Goal: Task Accomplishment & Management: Manage account settings

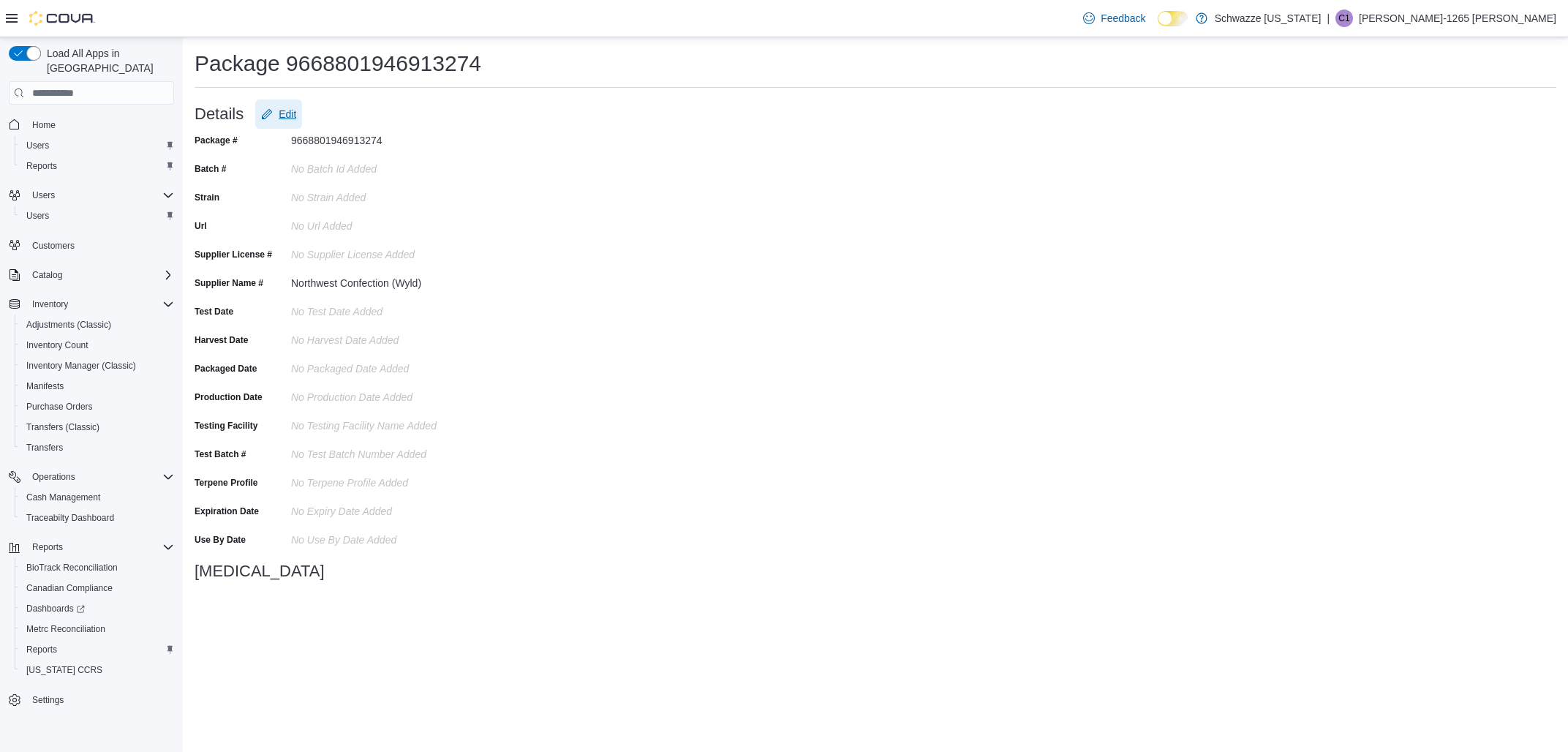
click at [293, 115] on span "Edit" at bounding box center [287, 113] width 18 height 15
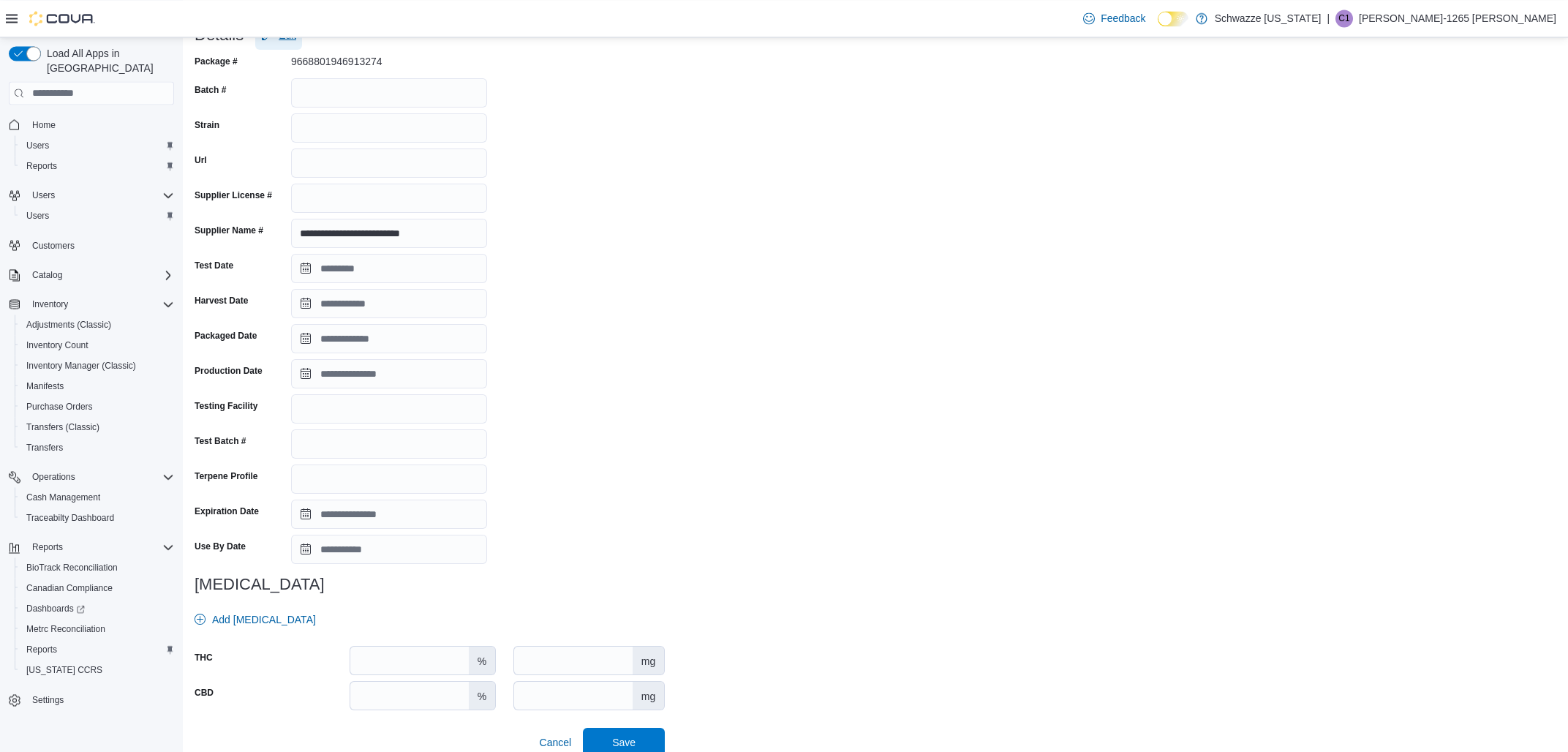
scroll to position [95, 0]
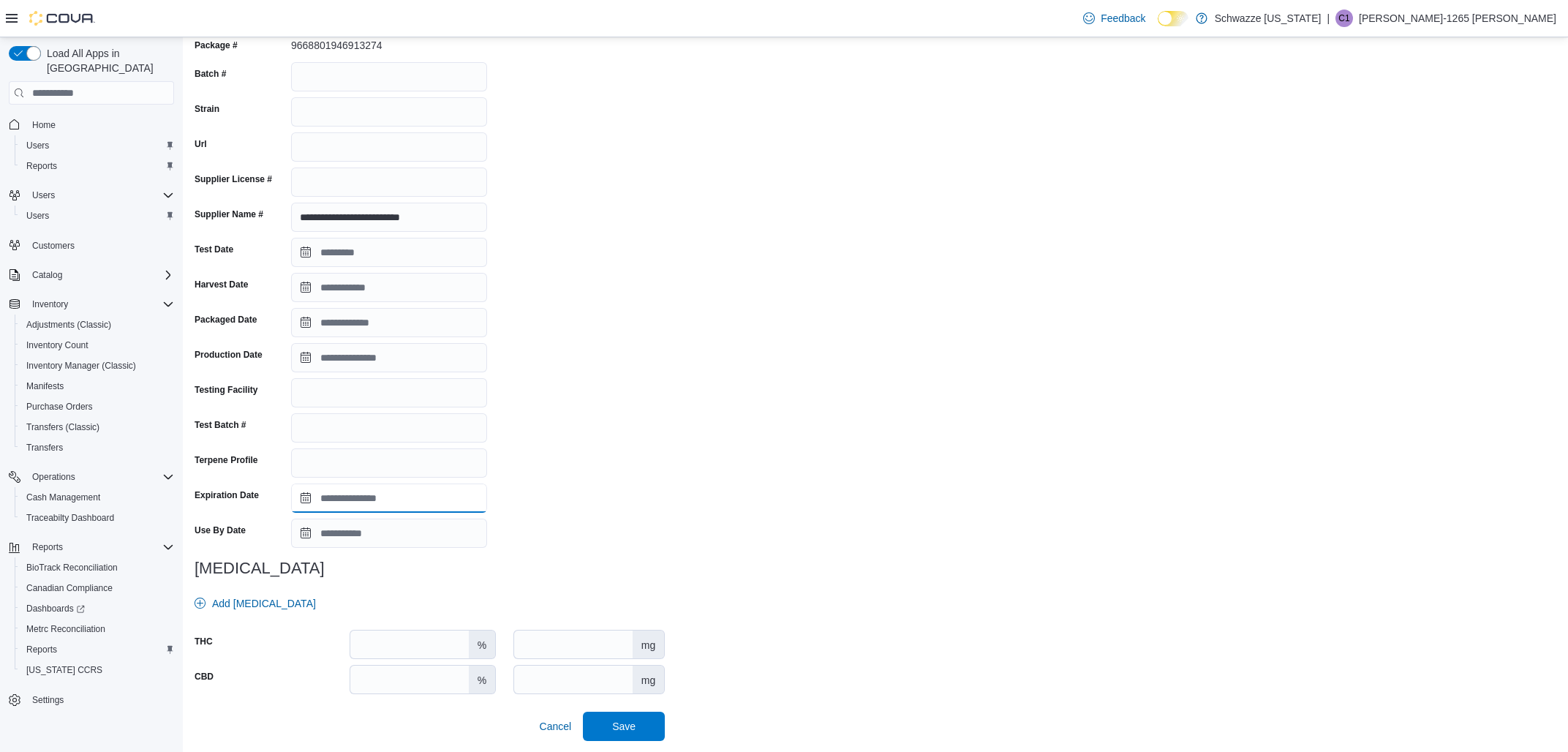
click at [345, 503] on input "Expiration Date" at bounding box center [389, 498] width 196 height 29
click at [656, 406] on div "**********" at bounding box center [430, 387] width 470 height 707
type input "**********"
click at [632, 724] on span "Save" at bounding box center [624, 725] width 23 height 15
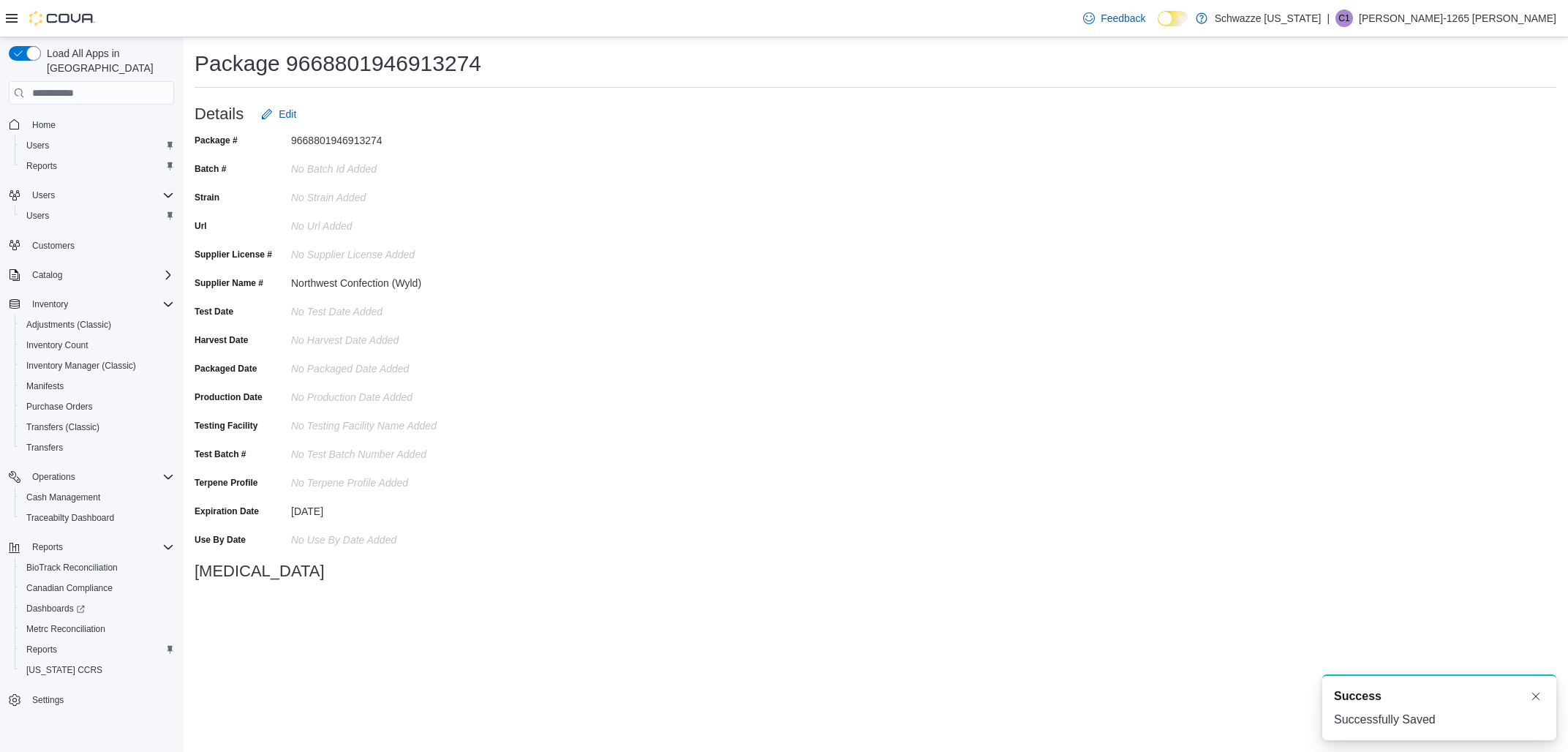
scroll to position [0, 0]
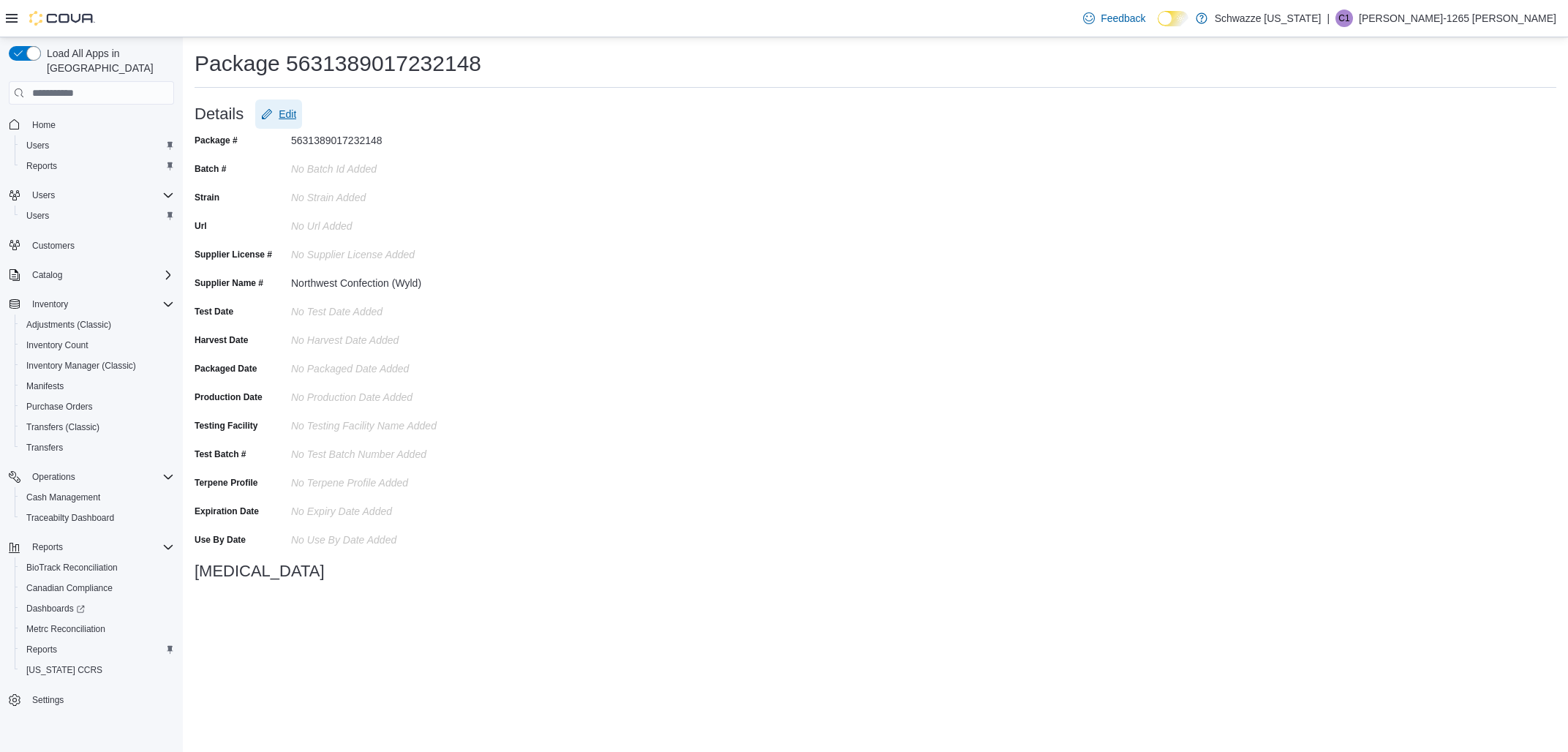
click at [287, 117] on span "Edit" at bounding box center [287, 113] width 18 height 15
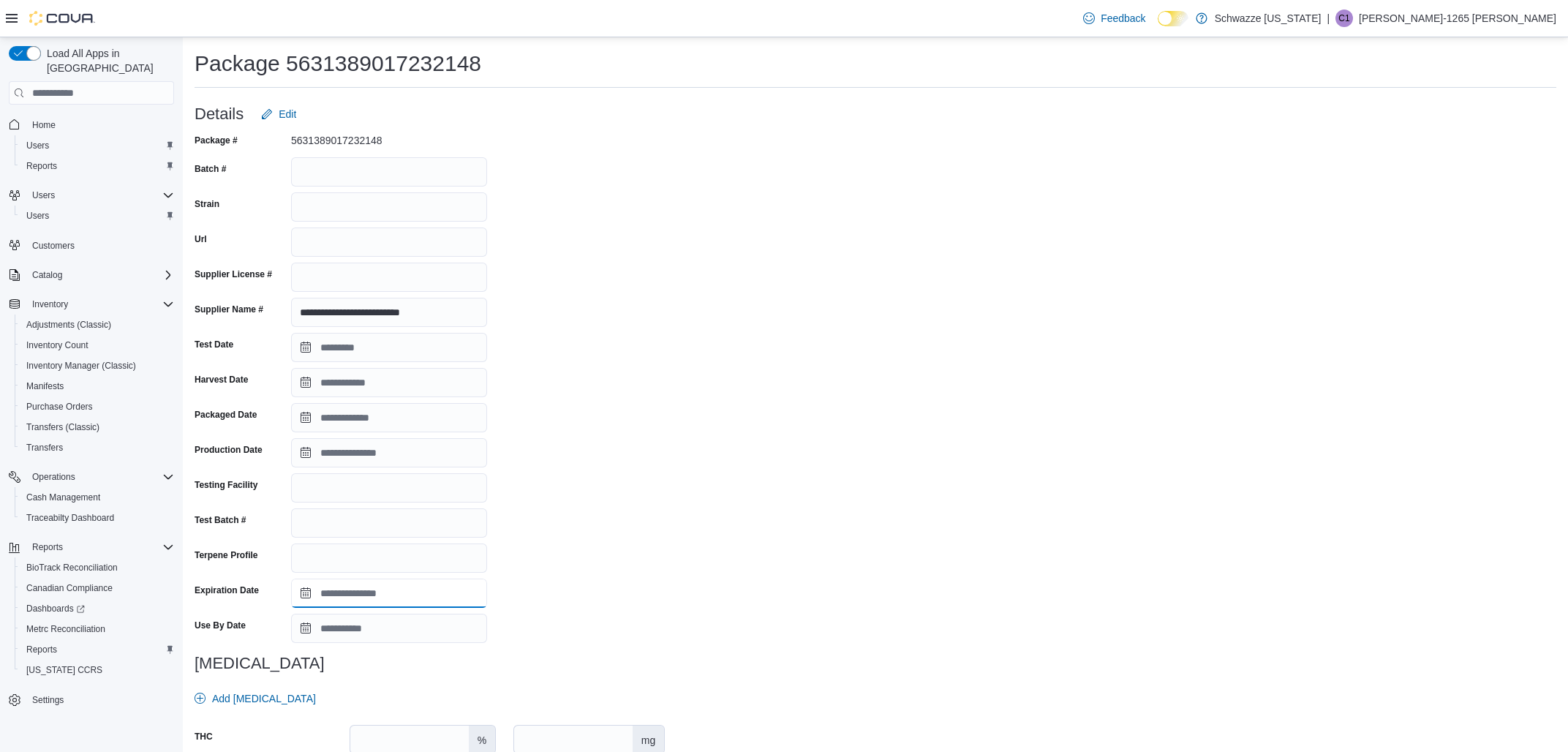
click at [385, 588] on input "Expiration Date" at bounding box center [389, 593] width 196 height 29
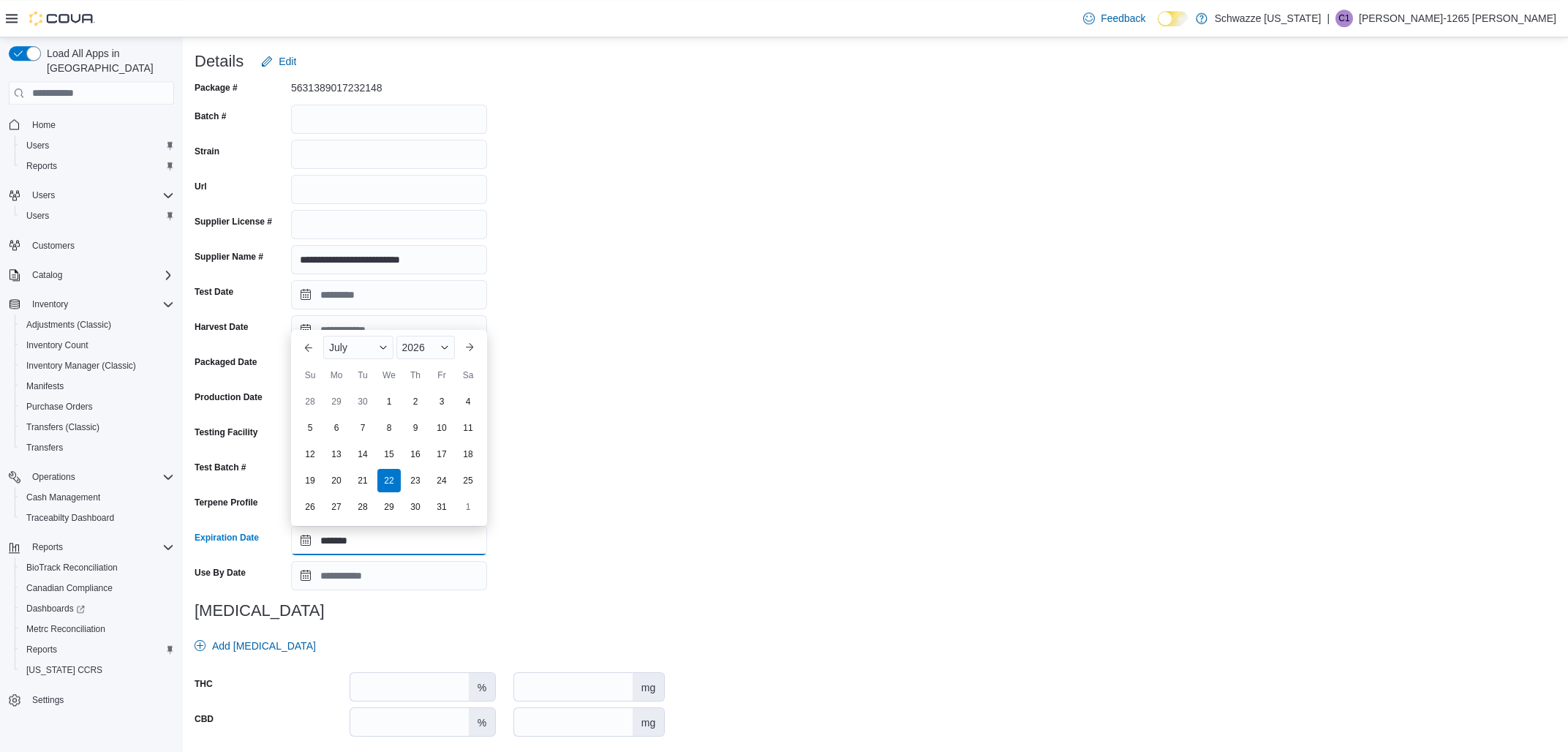
scroll to position [95, 0]
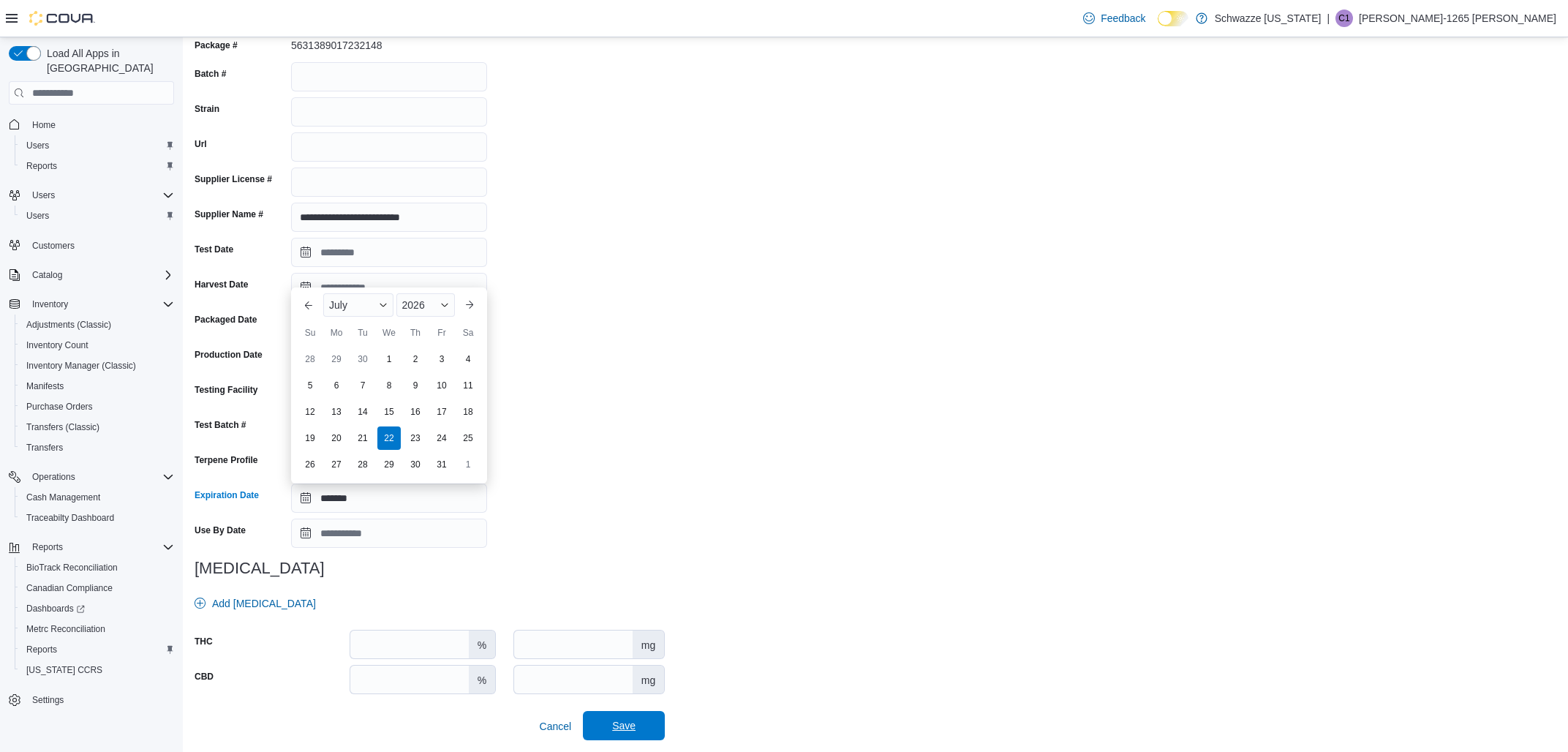
click at [636, 716] on span "Save" at bounding box center [623, 726] width 64 height 29
type input "**********"
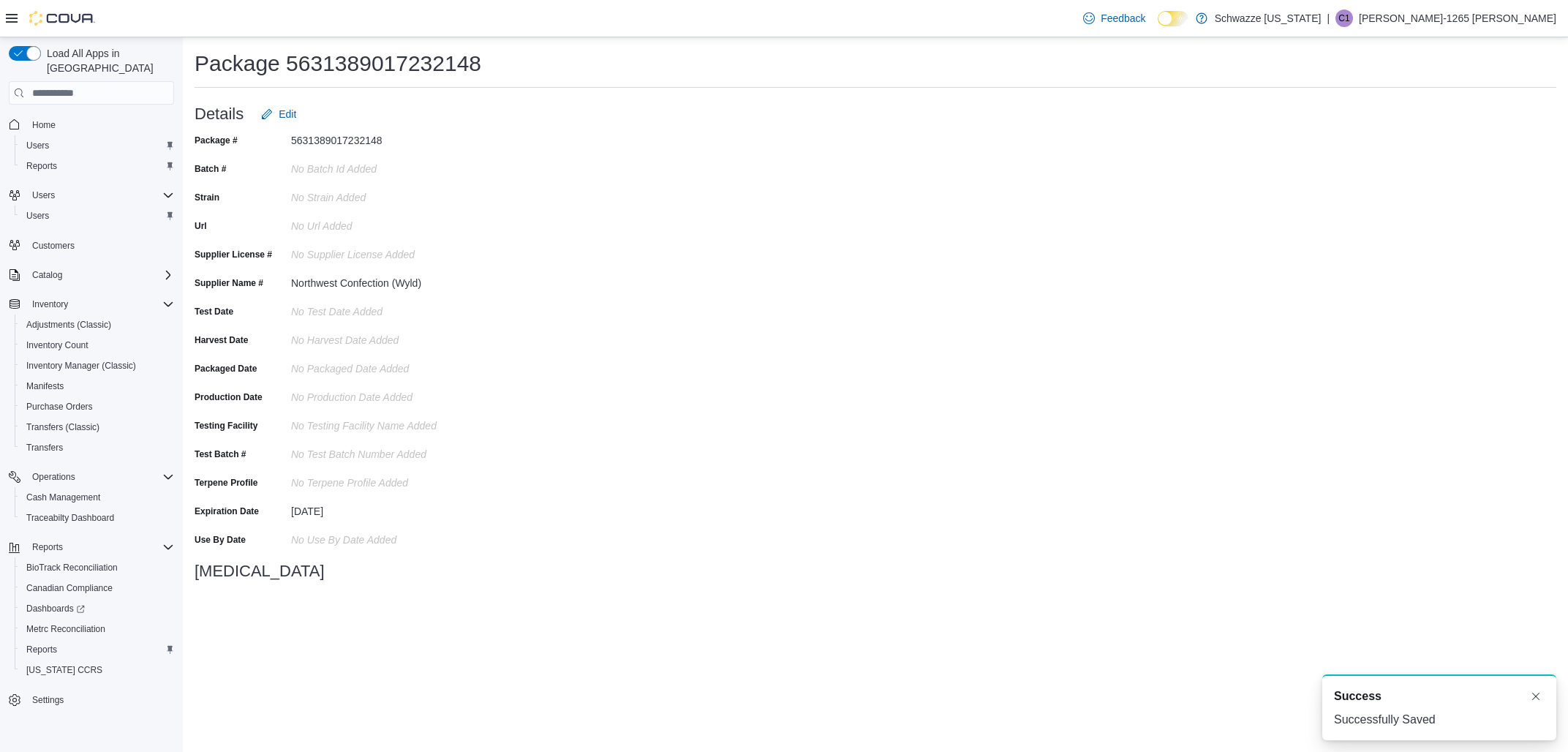
scroll to position [0, 0]
click at [285, 120] on span "Edit" at bounding box center [287, 113] width 18 height 15
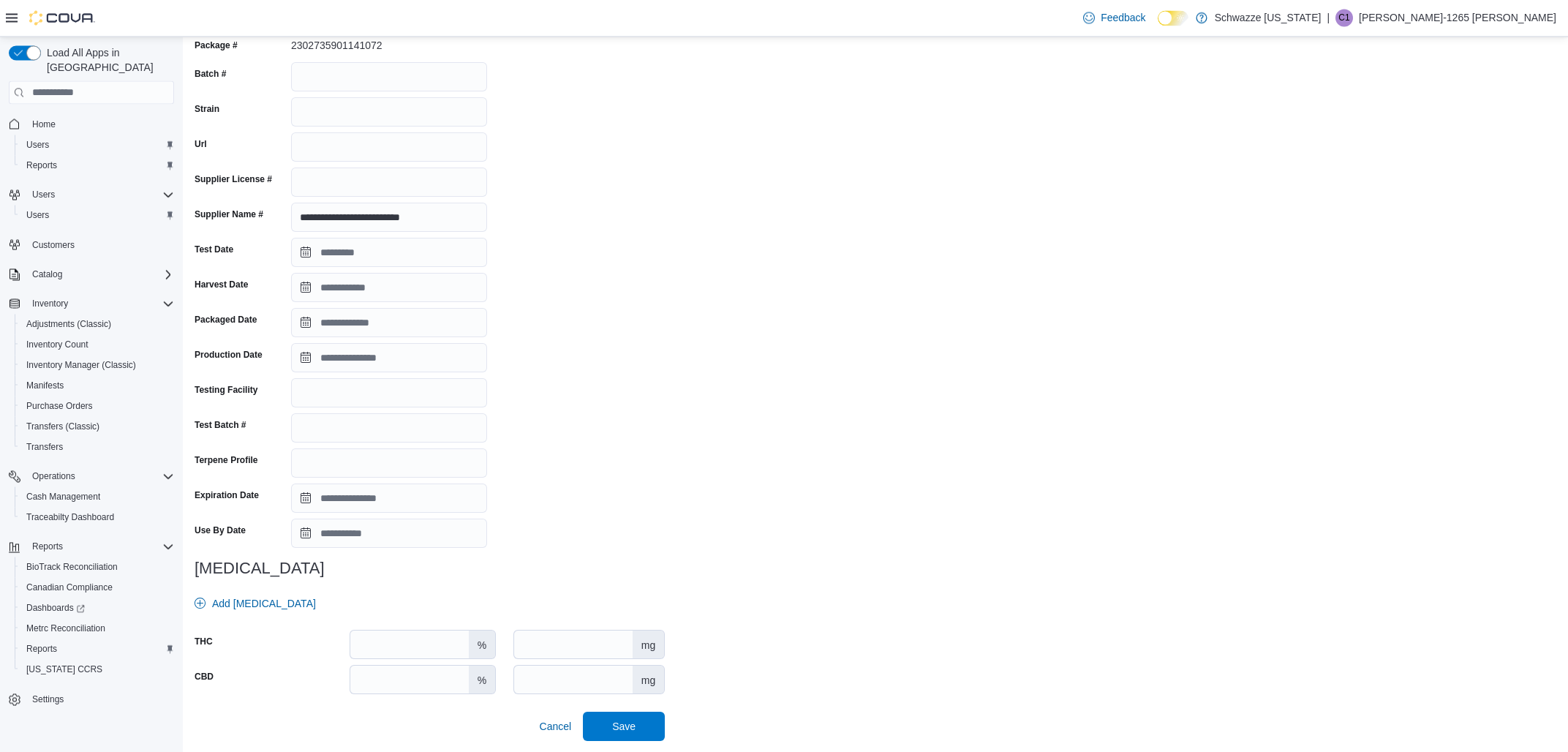
scroll to position [95, 0]
click at [389, 508] on input "Expiration Date" at bounding box center [389, 498] width 196 height 29
click at [609, 723] on span "Save" at bounding box center [623, 726] width 64 height 29
type input "**********"
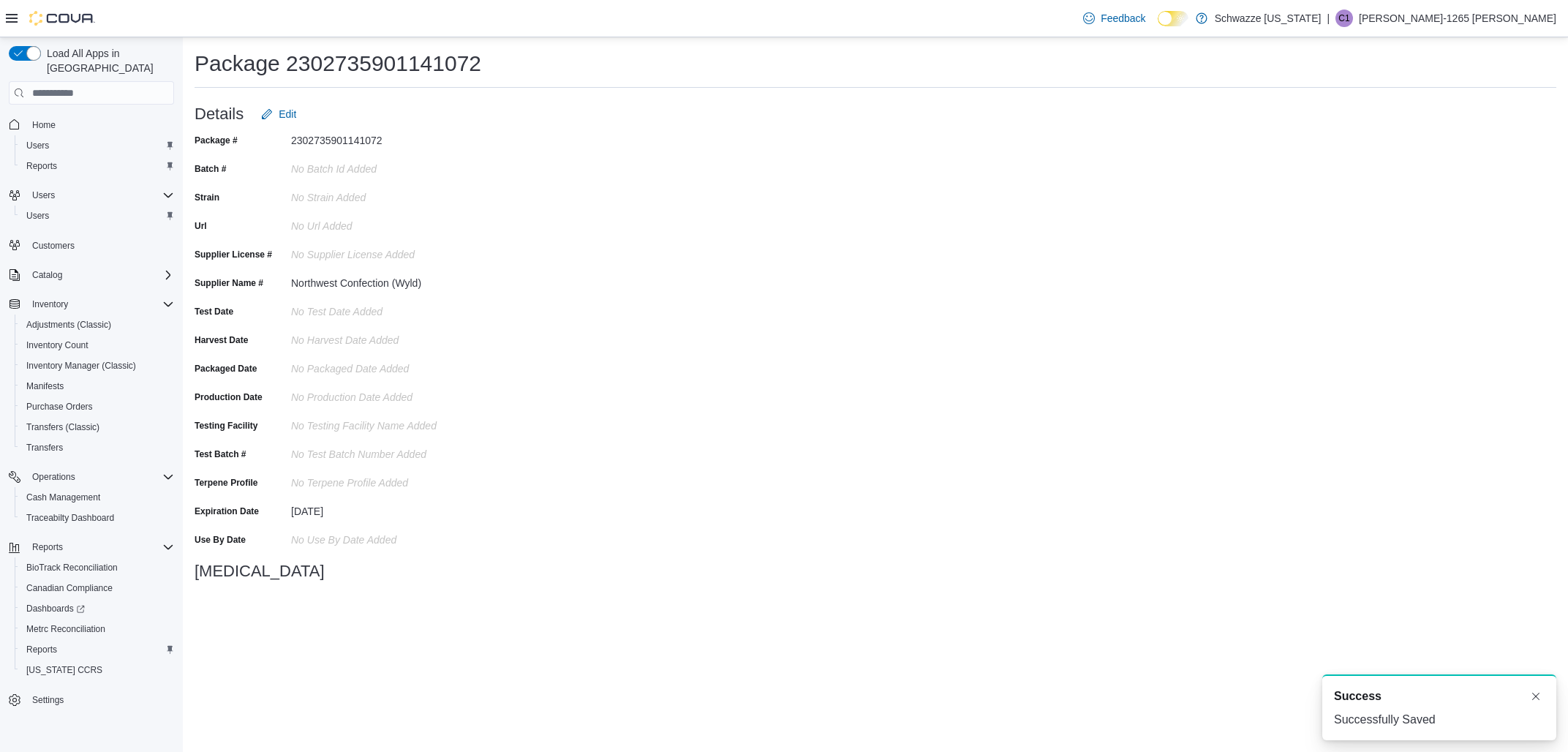
scroll to position [0, 0]
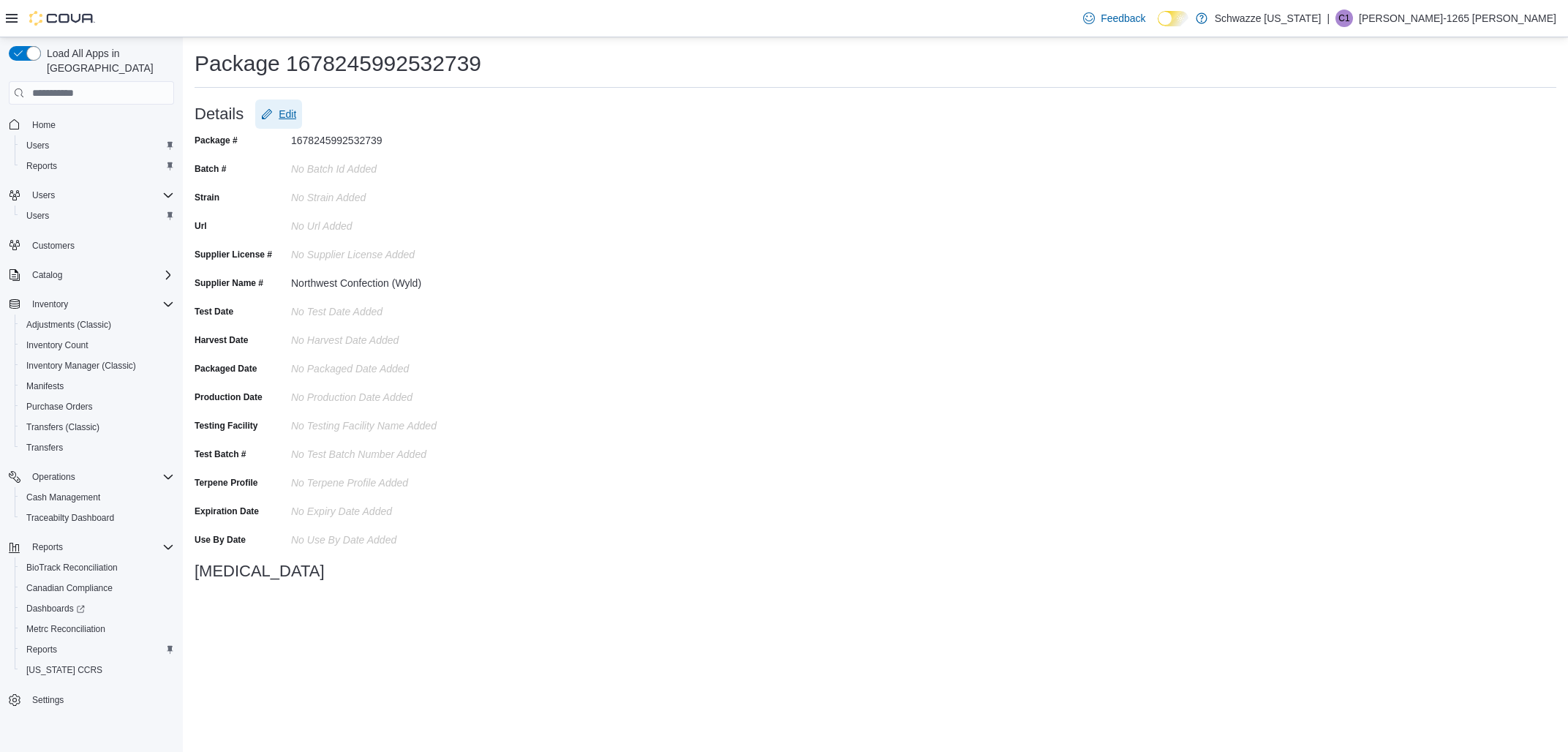
click at [287, 110] on span "Edit" at bounding box center [287, 113] width 18 height 15
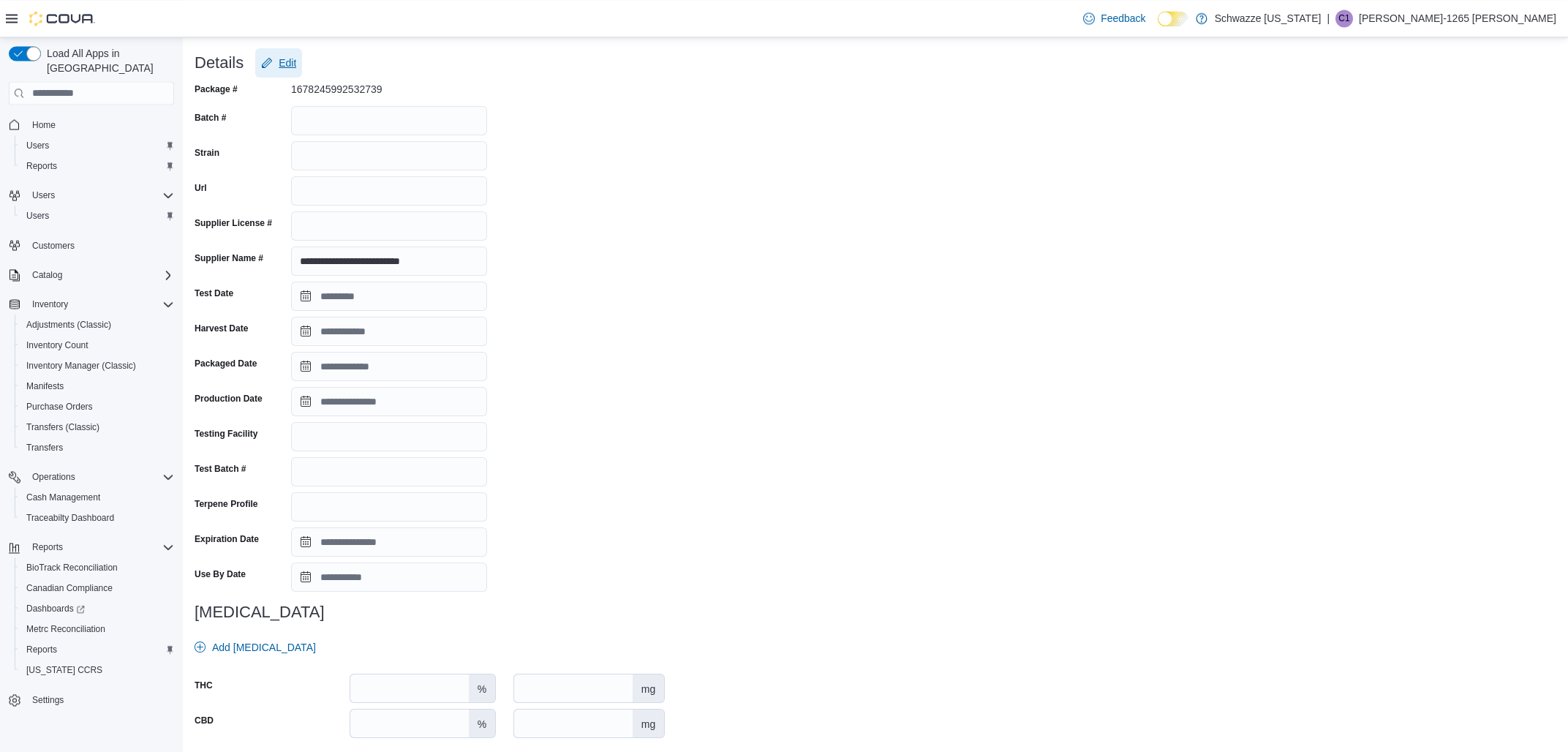
scroll to position [95, 0]
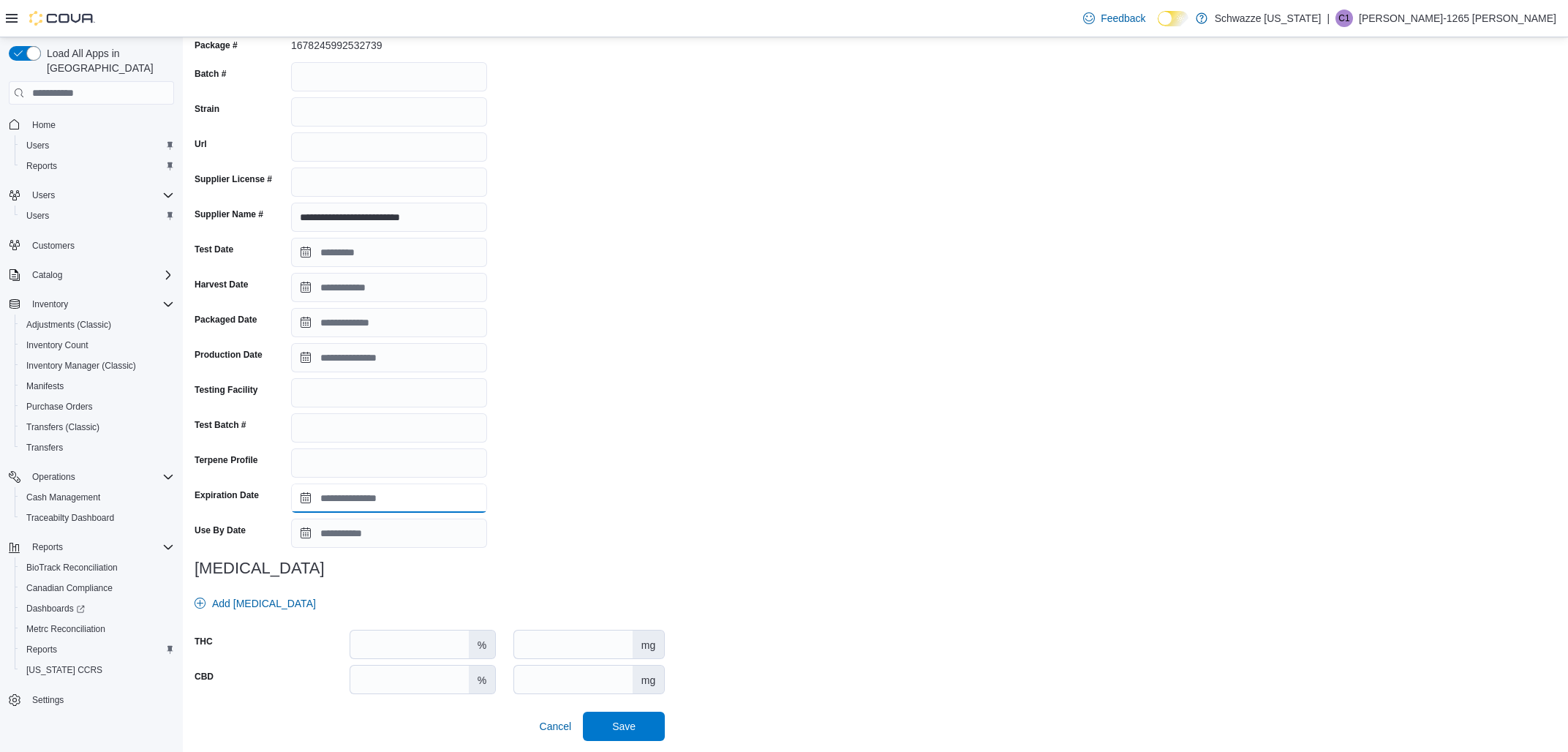
click at [413, 501] on input "Expiration Date" at bounding box center [389, 498] width 196 height 29
click at [619, 716] on span "Save" at bounding box center [623, 726] width 64 height 29
type input "**********"
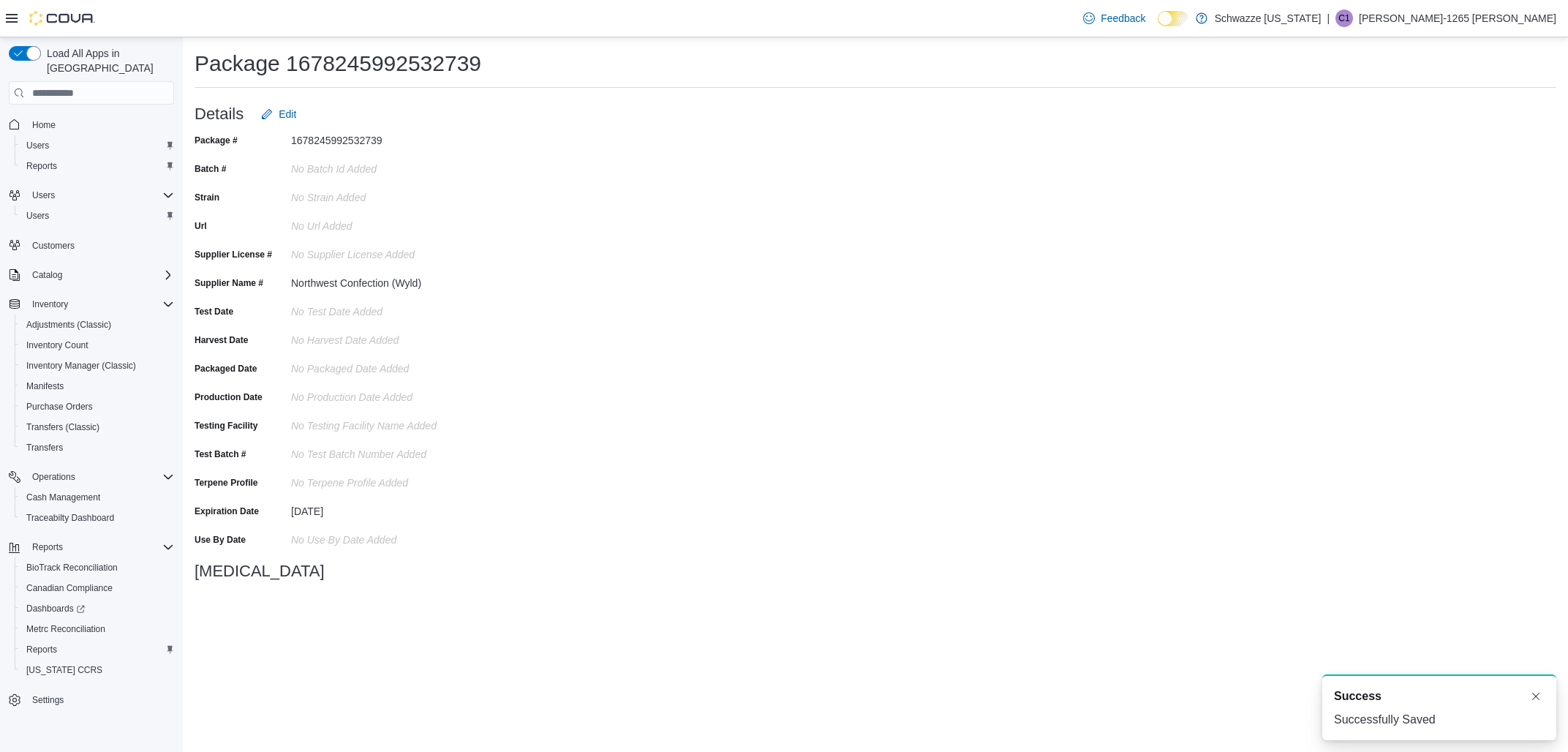
scroll to position [0, 0]
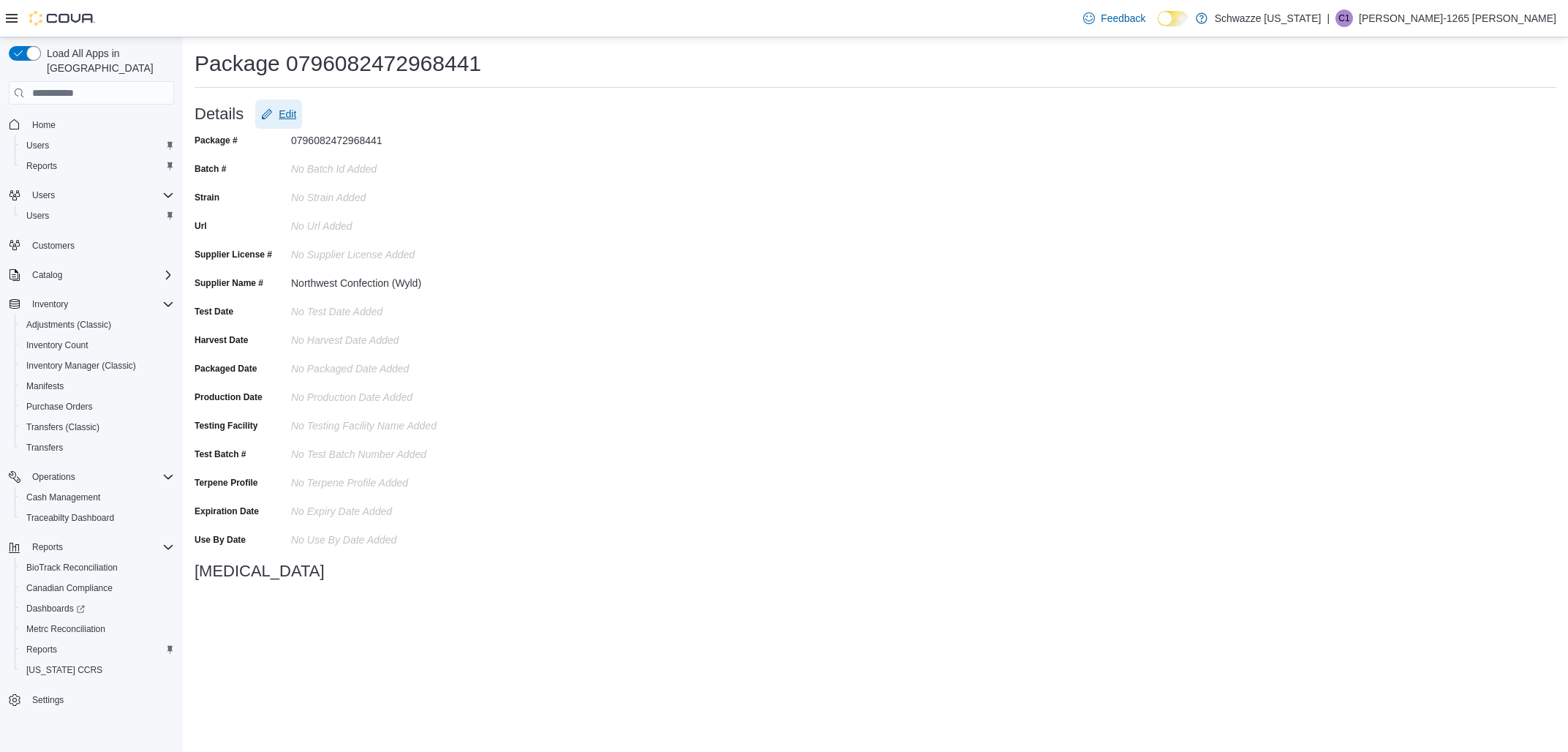
click at [283, 118] on span "Edit" at bounding box center [287, 113] width 18 height 15
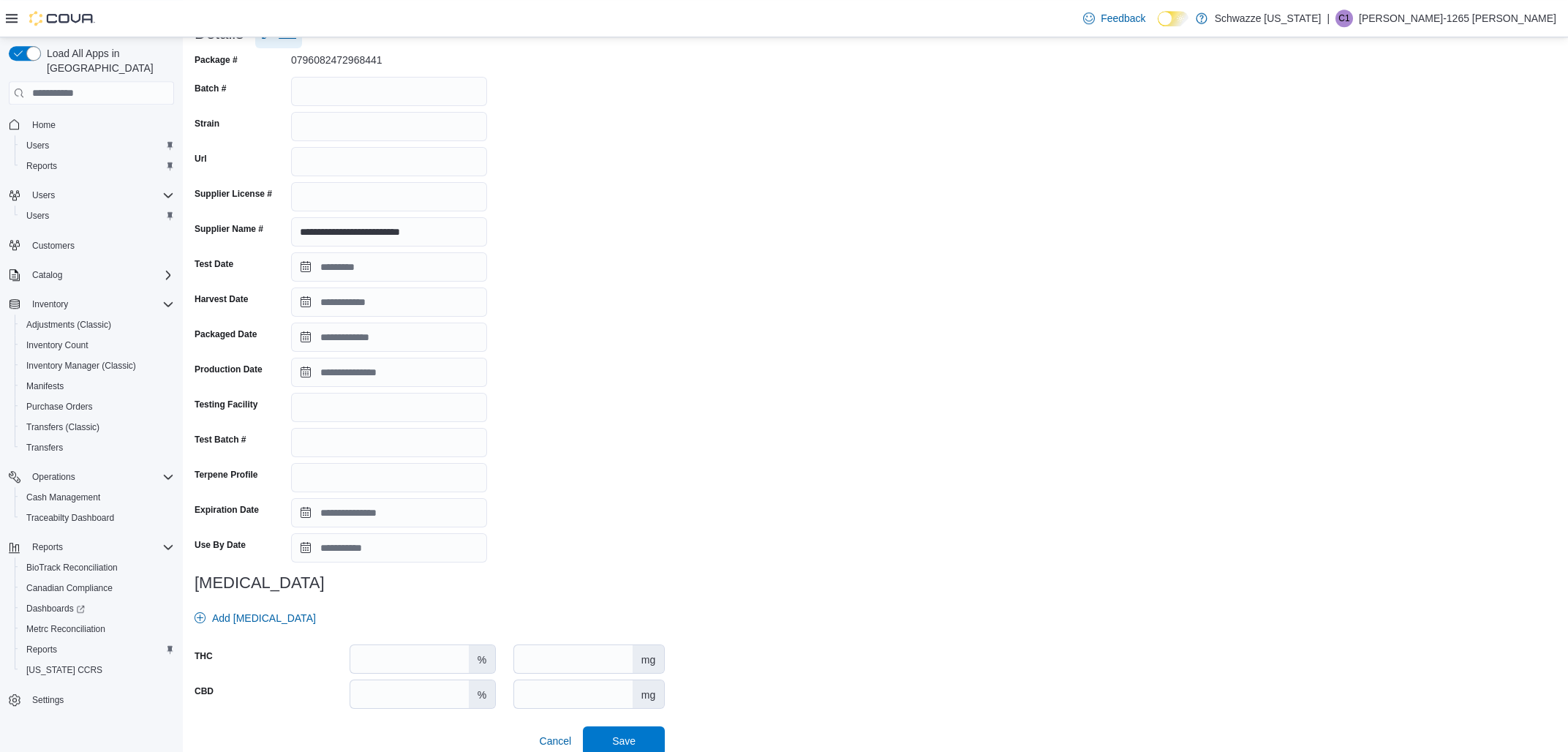
scroll to position [95, 0]
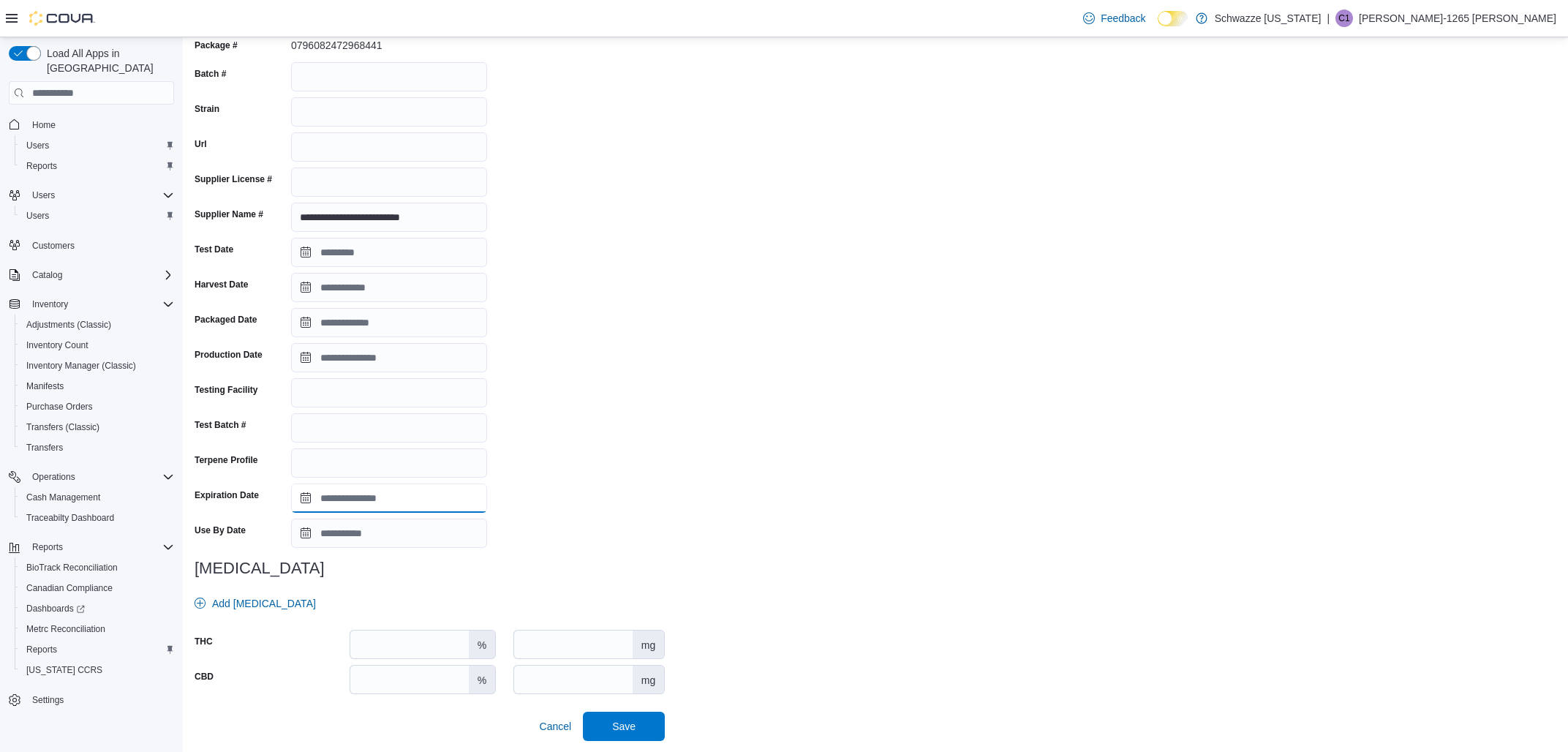
click at [377, 504] on input "Expiration Date" at bounding box center [389, 498] width 196 height 29
click at [619, 729] on span "Save" at bounding box center [624, 725] width 23 height 15
type input "**********"
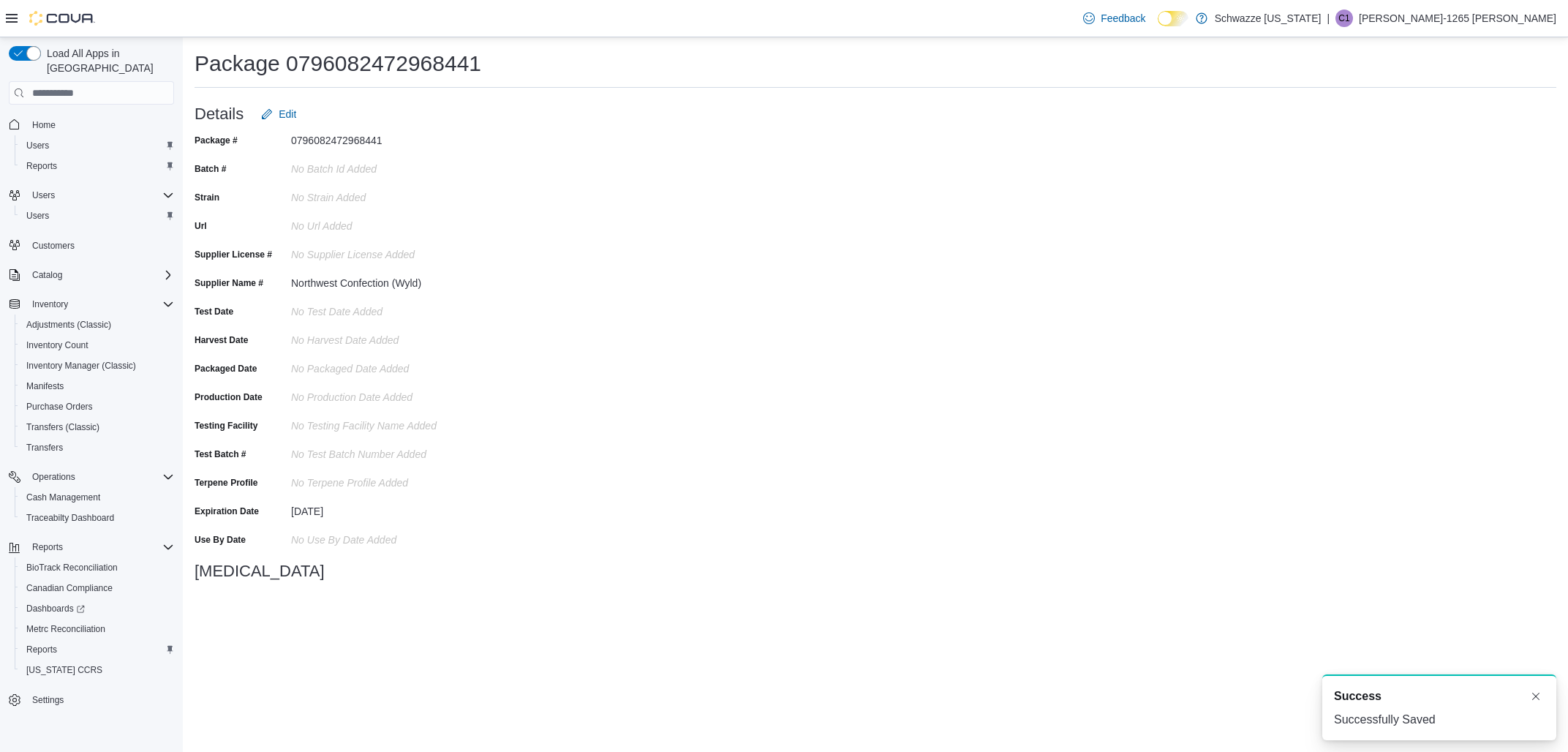
scroll to position [0, 0]
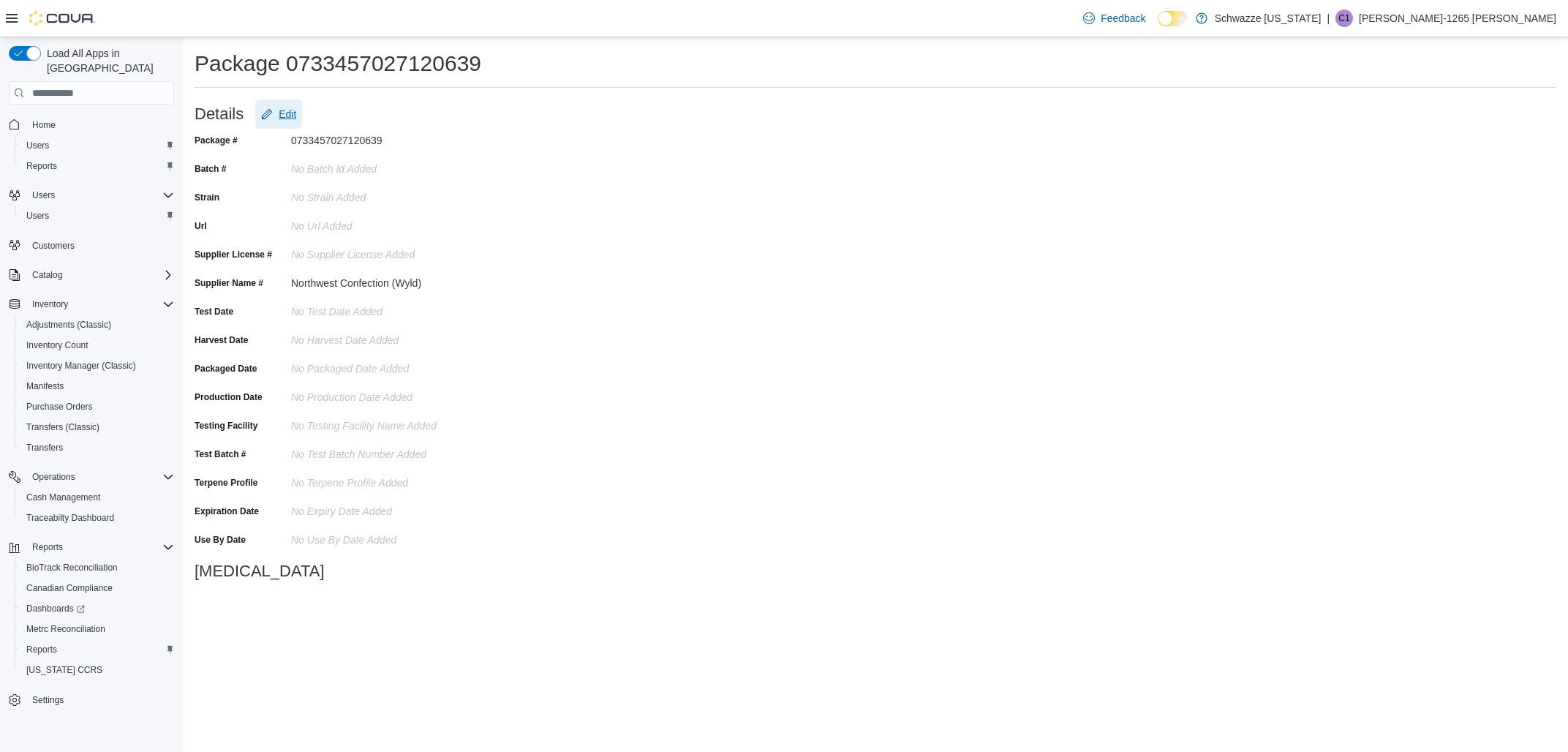
click at [280, 115] on span "Edit" at bounding box center [287, 113] width 18 height 15
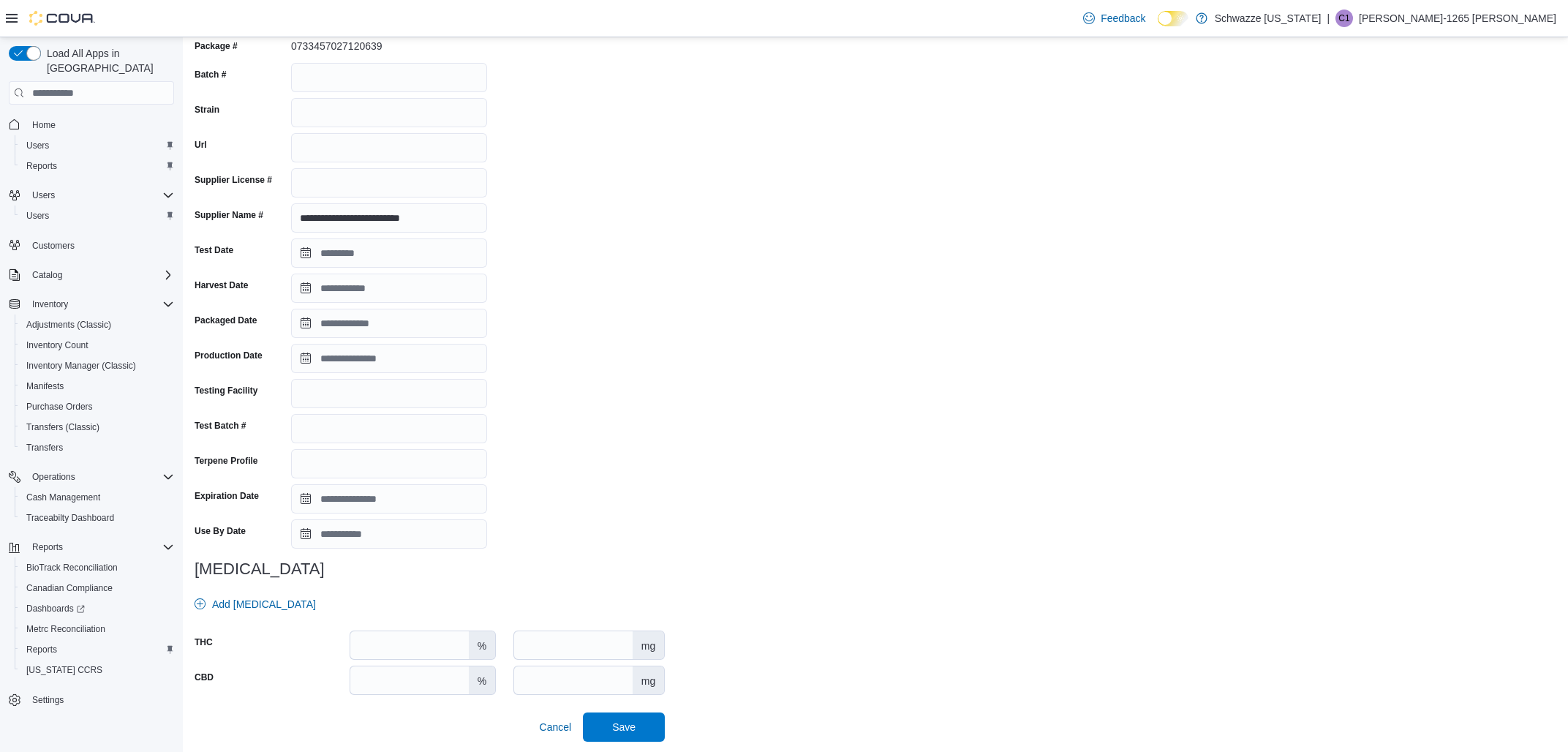
scroll to position [95, 0]
click at [402, 499] on input "Expiration Date" at bounding box center [389, 498] width 196 height 29
click at [645, 728] on span "Save" at bounding box center [623, 726] width 64 height 29
type input "**********"
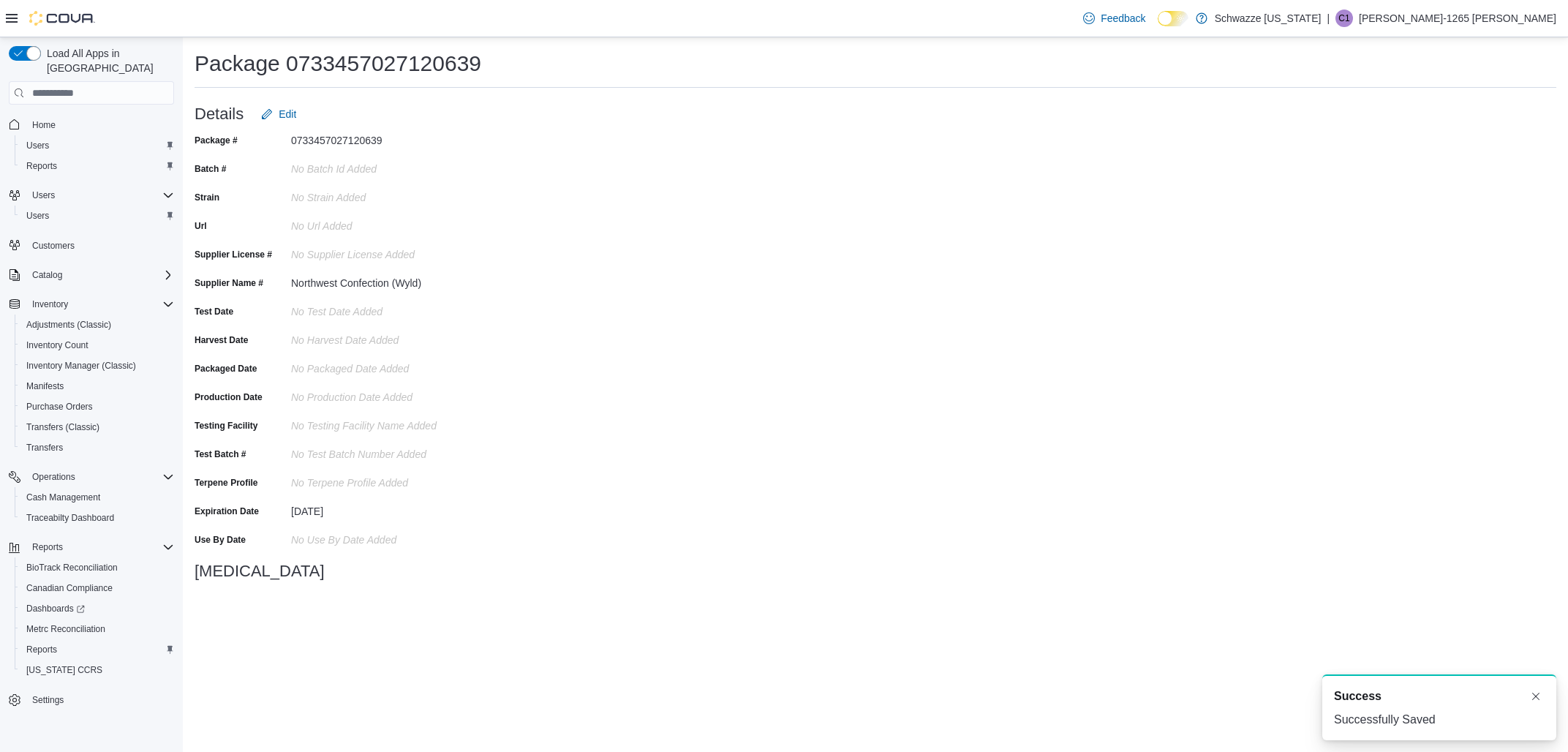
scroll to position [0, 0]
click at [293, 110] on span "Edit" at bounding box center [287, 113] width 18 height 15
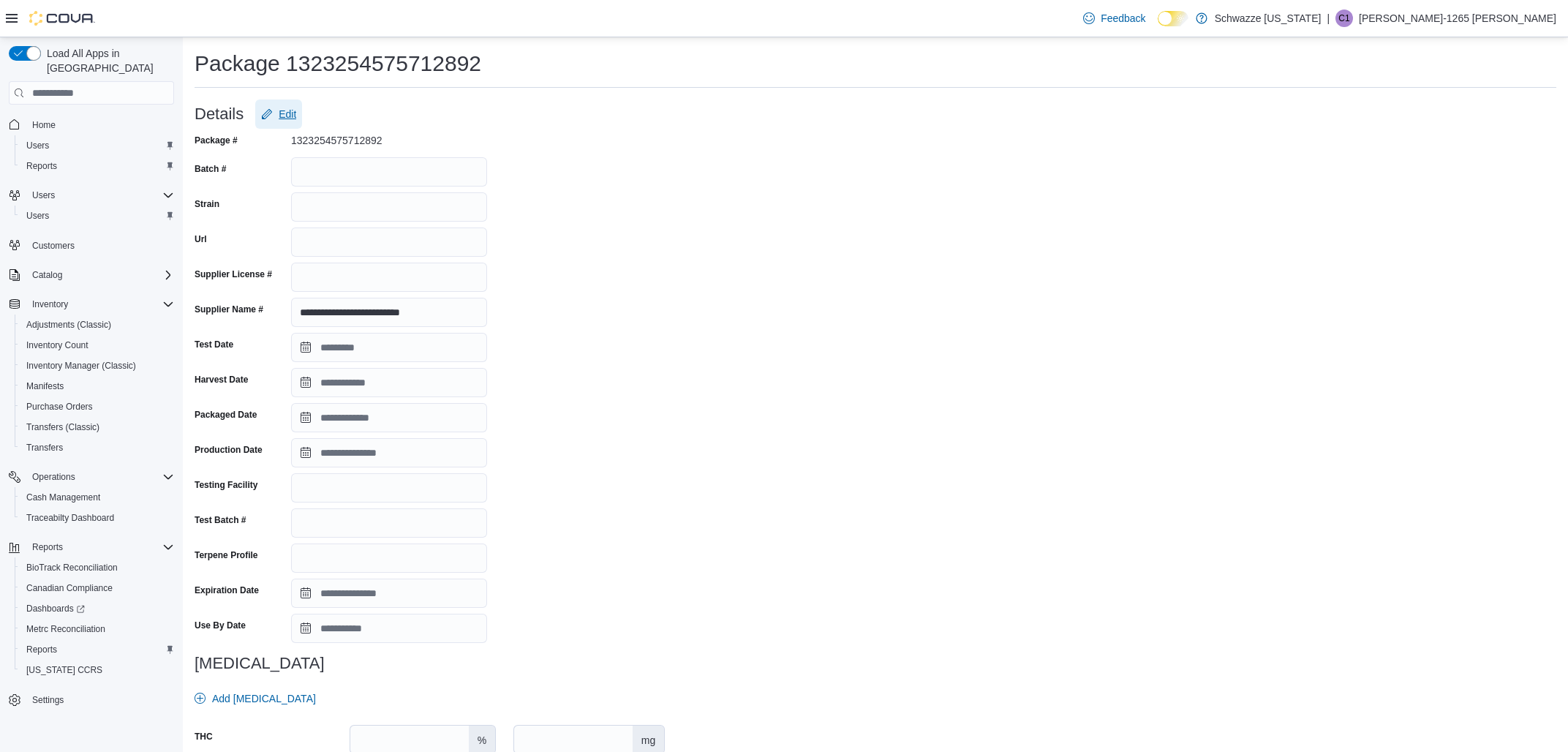
scroll to position [95, 0]
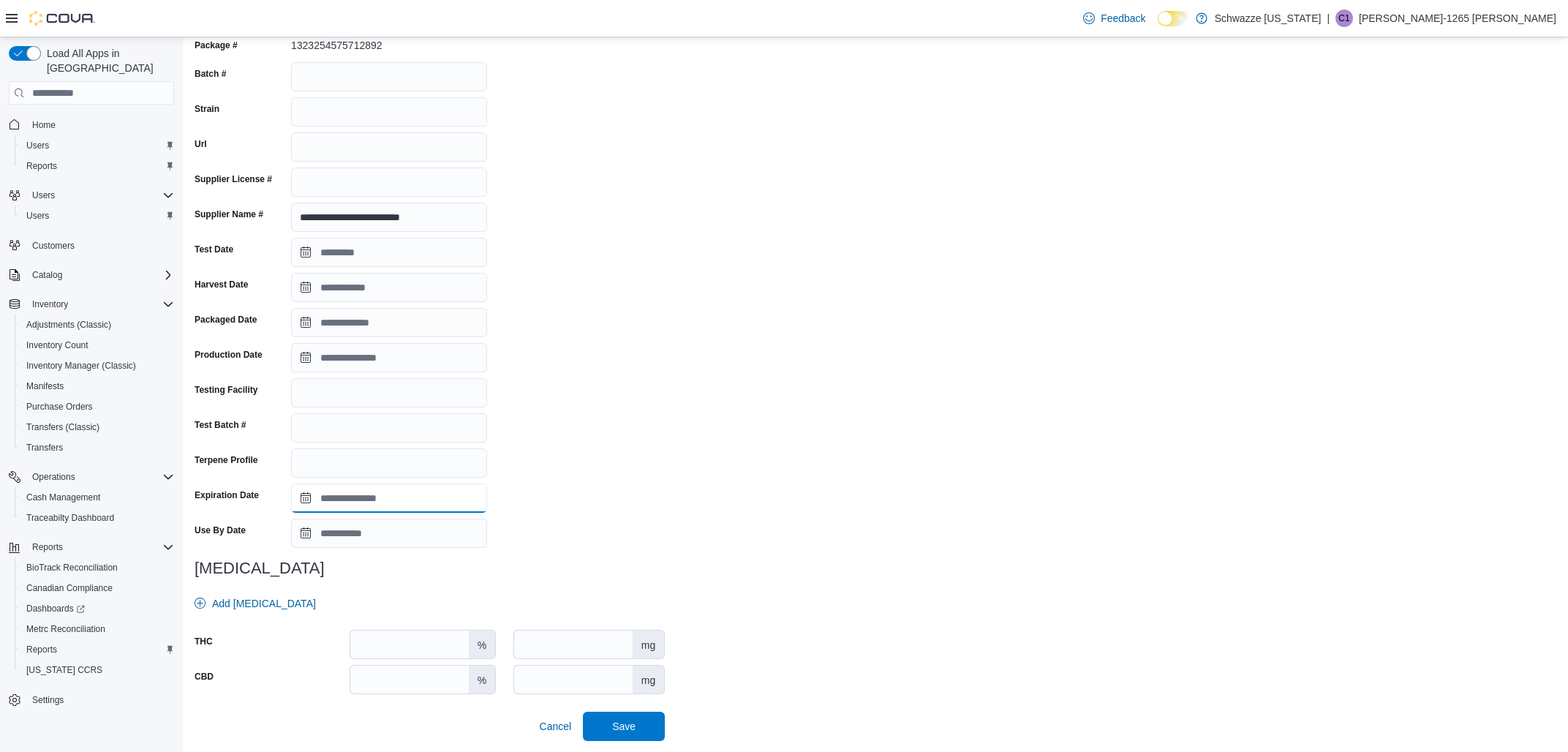
click at [393, 491] on input "Expiration Date" at bounding box center [389, 498] width 196 height 29
click at [626, 730] on span "Save" at bounding box center [624, 725] width 23 height 15
type input "**********"
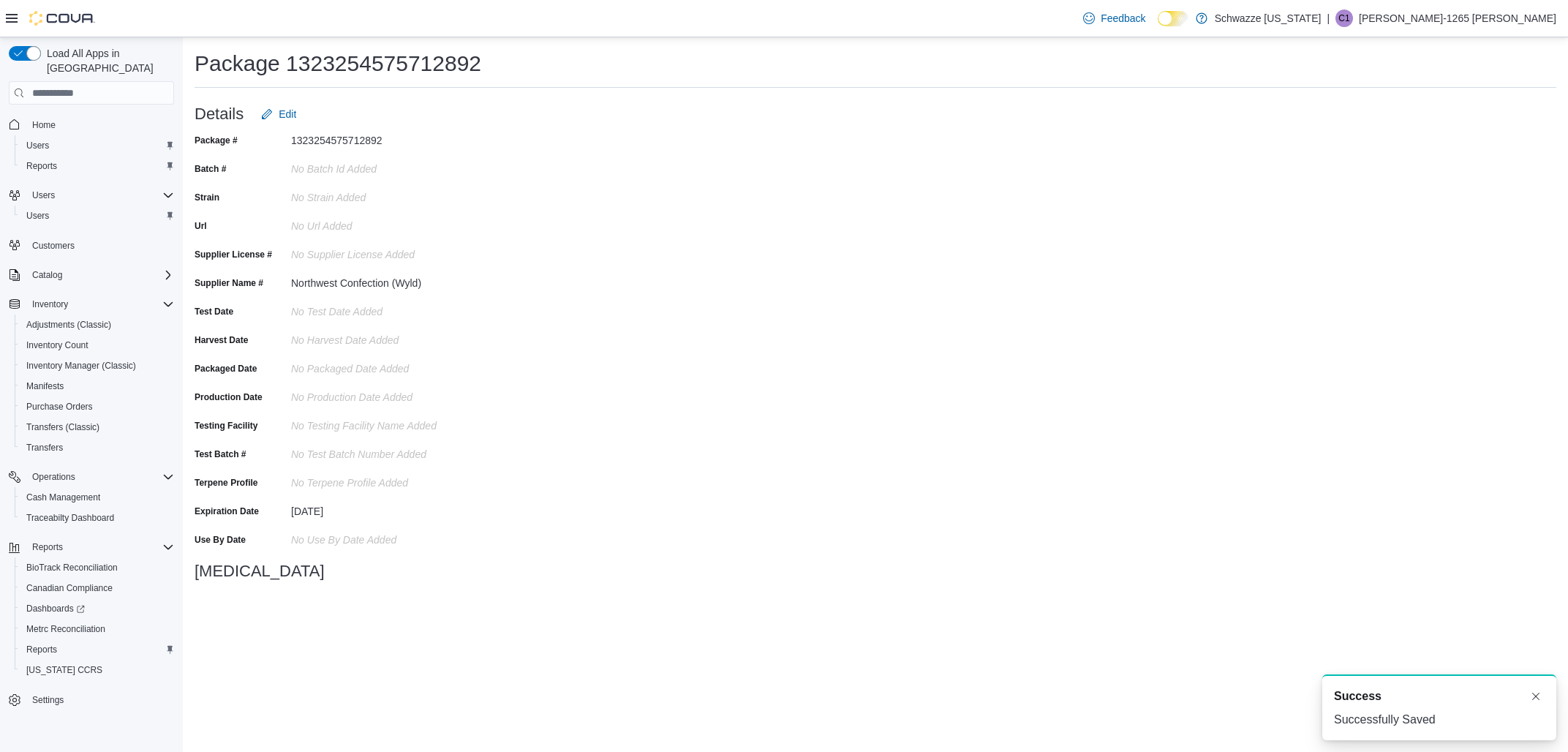
scroll to position [0, 0]
